Goal: Task Accomplishment & Management: Manage account settings

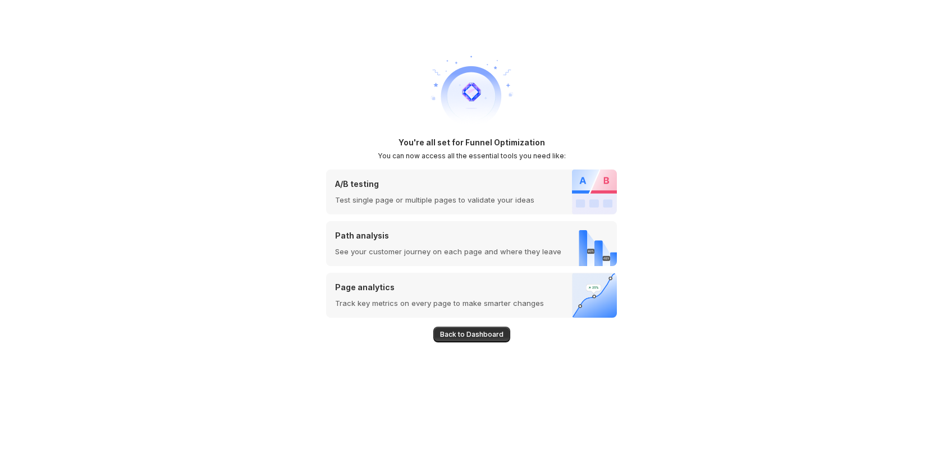
click at [471, 331] on span "Back to Dashboard" at bounding box center [471, 334] width 63 height 9
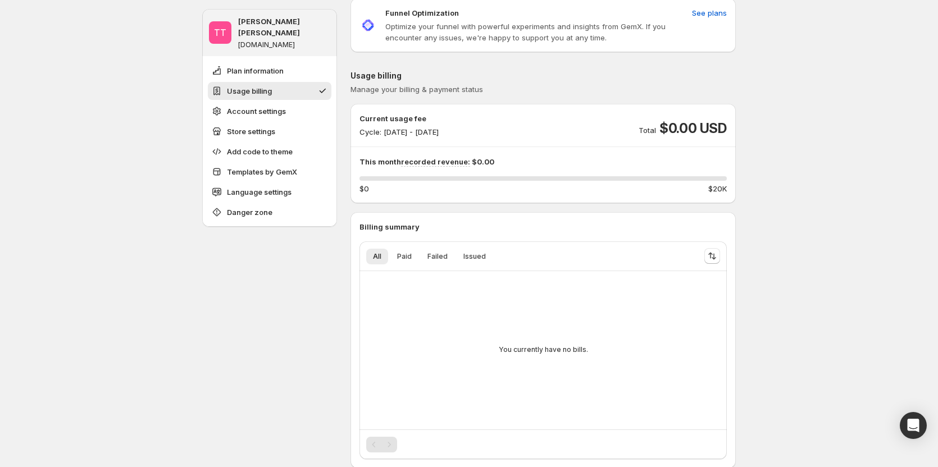
scroll to position [112, 0]
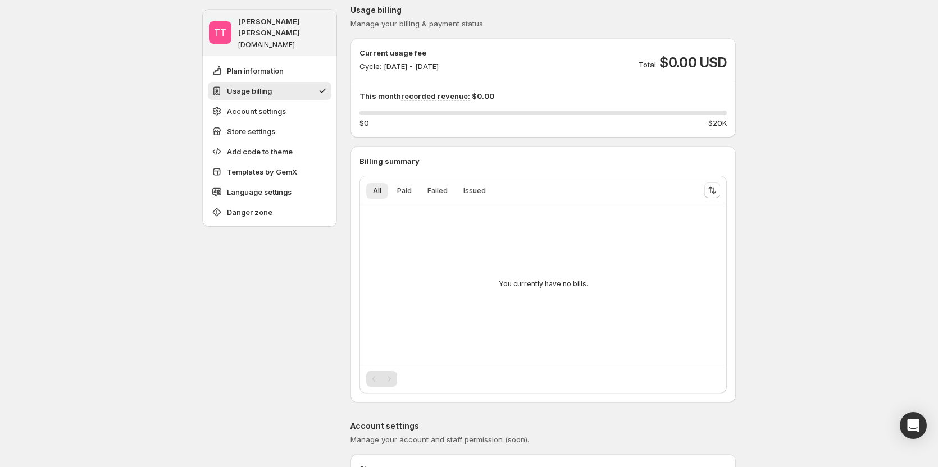
click at [578, 6] on p "Usage billing" at bounding box center [542, 9] width 385 height 11
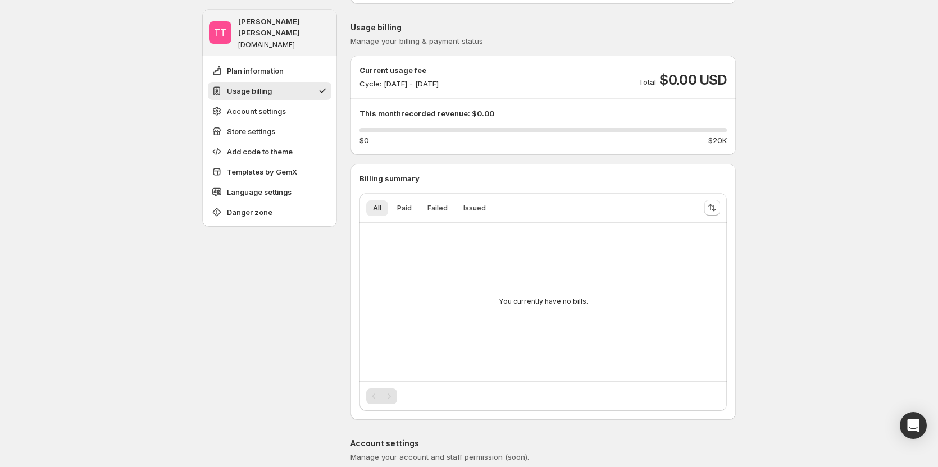
scroll to position [0, 0]
